Goal: Task Accomplishment & Management: Use online tool/utility

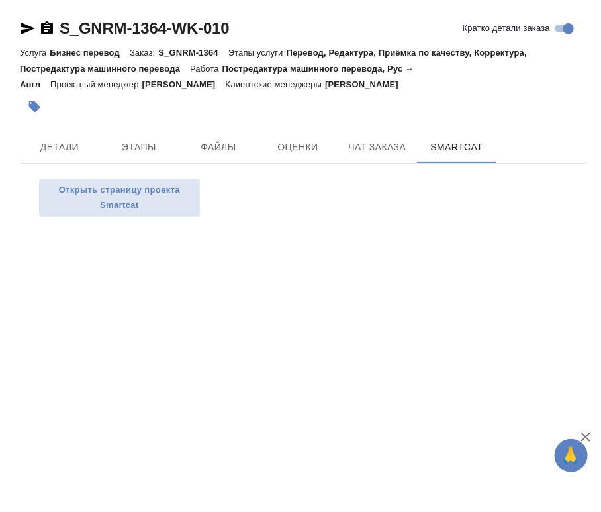
click at [48, 135] on button "Детали" at bounding box center [59, 147] width 79 height 32
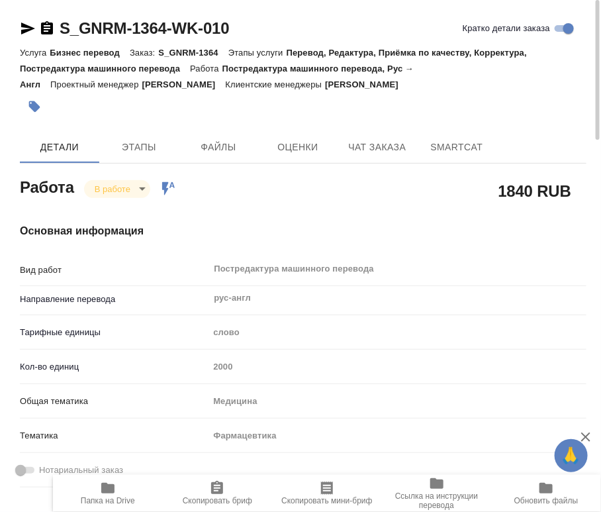
type textarea "x"
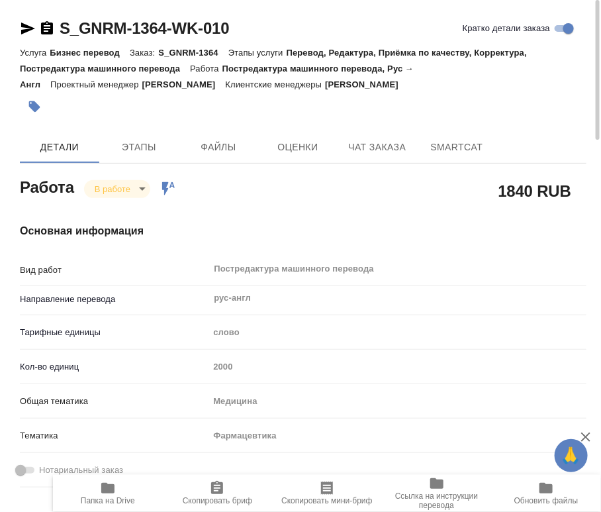
type textarea "x"
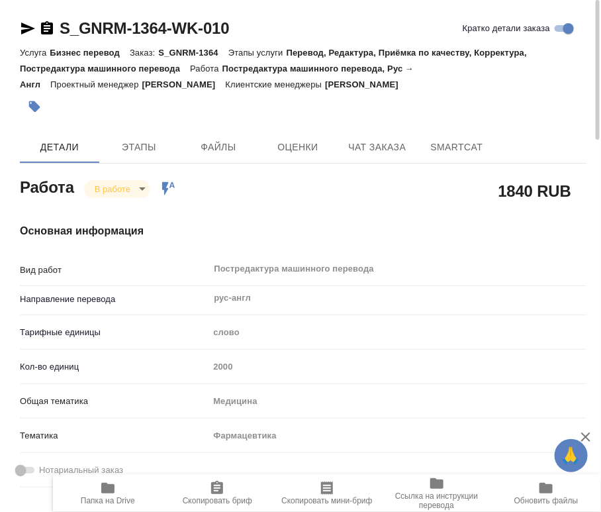
click at [115, 491] on icon "button" at bounding box center [108, 488] width 16 height 16
type textarea "x"
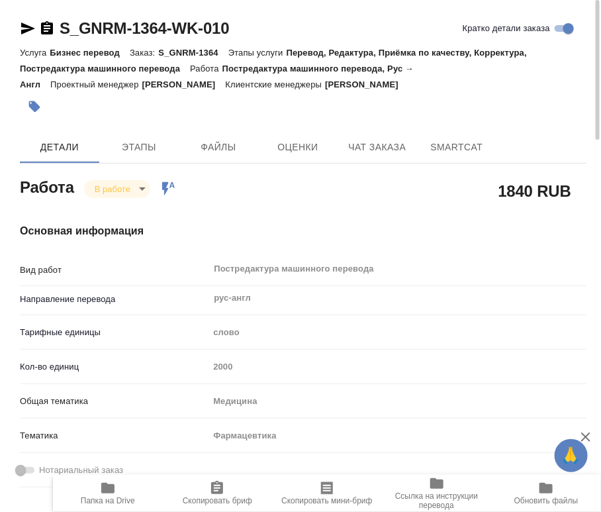
type textarea "x"
